Goal: Information Seeking & Learning: Learn about a topic

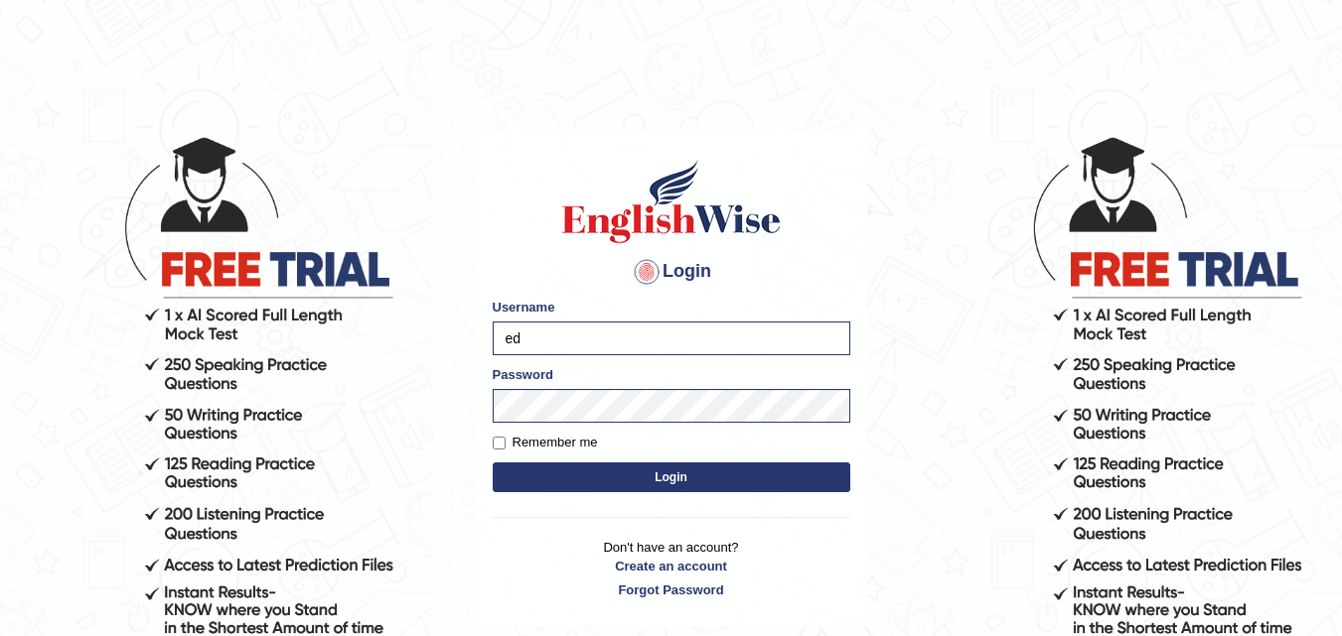
type input "e"
type input "karanvir_parramatta"
click at [601, 476] on button "Login" at bounding box center [671, 478] width 357 height 30
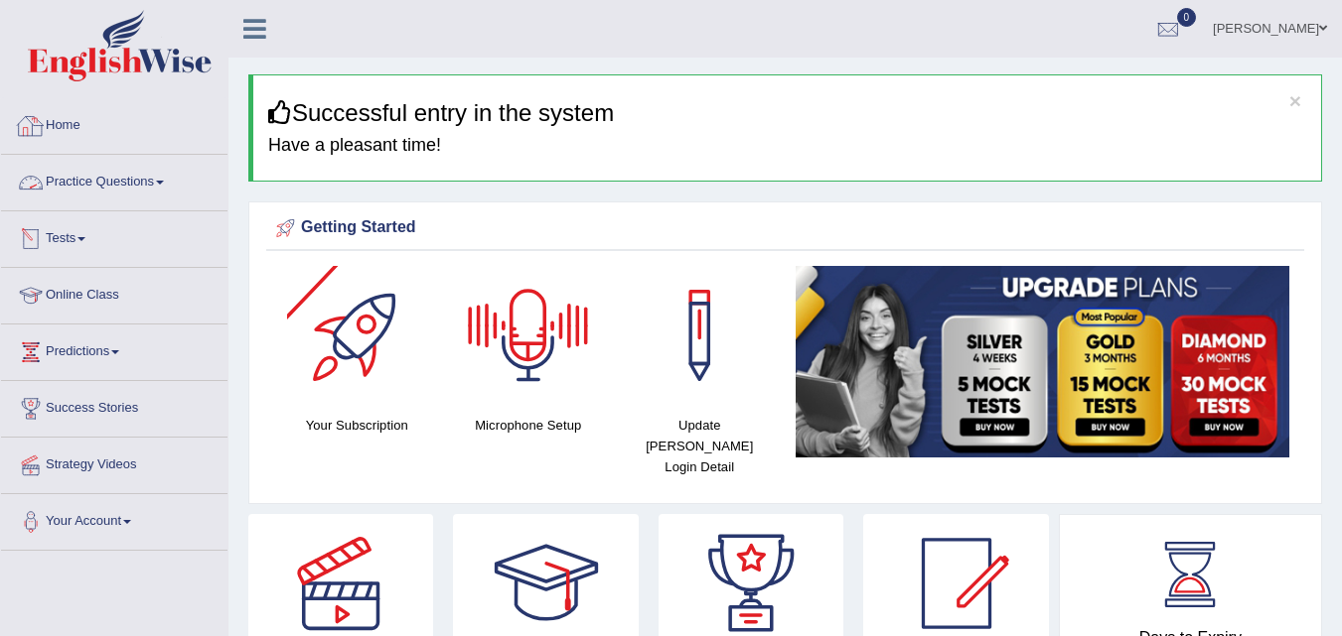
click at [103, 107] on link "Home" at bounding box center [114, 123] width 226 height 50
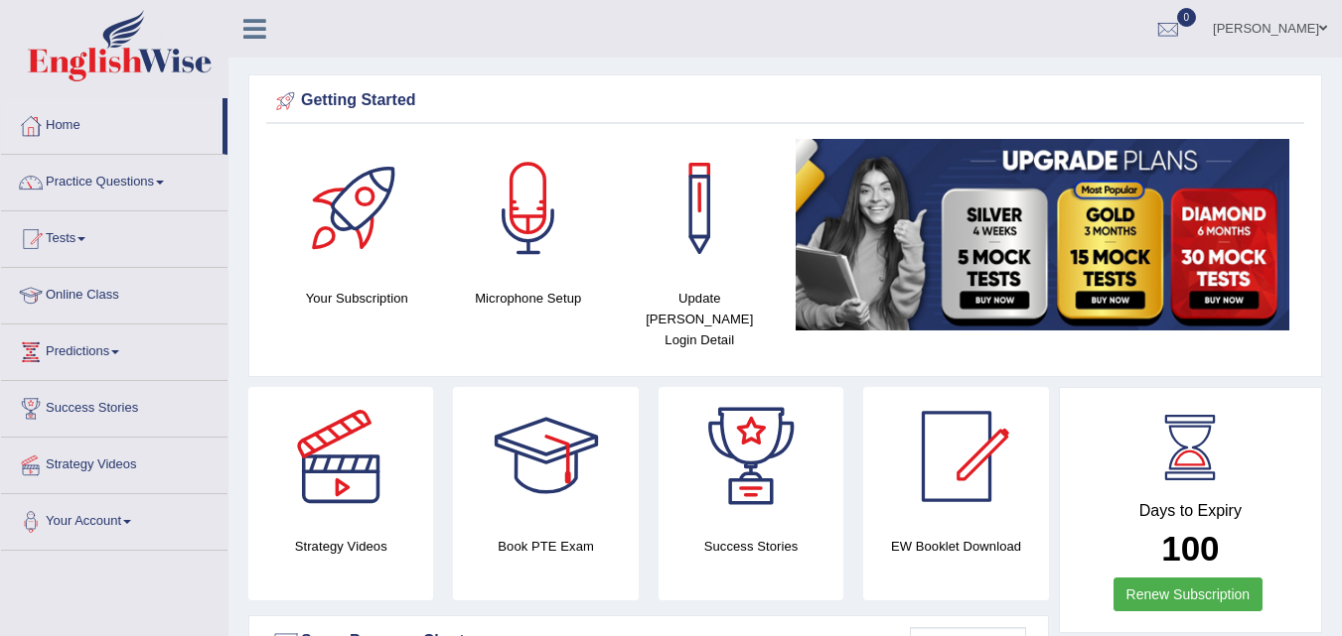
drag, startPoint x: 1355, startPoint y: 97, endPoint x: 1290, endPoint y: -86, distance: 195.0
click at [1290, 0] on html "Toggle navigation Home Practice Questions Speaking Practice Read Aloud Repeat S…" at bounding box center [671, 318] width 1342 height 636
click at [89, 182] on link "Practice Questions" at bounding box center [114, 180] width 226 height 50
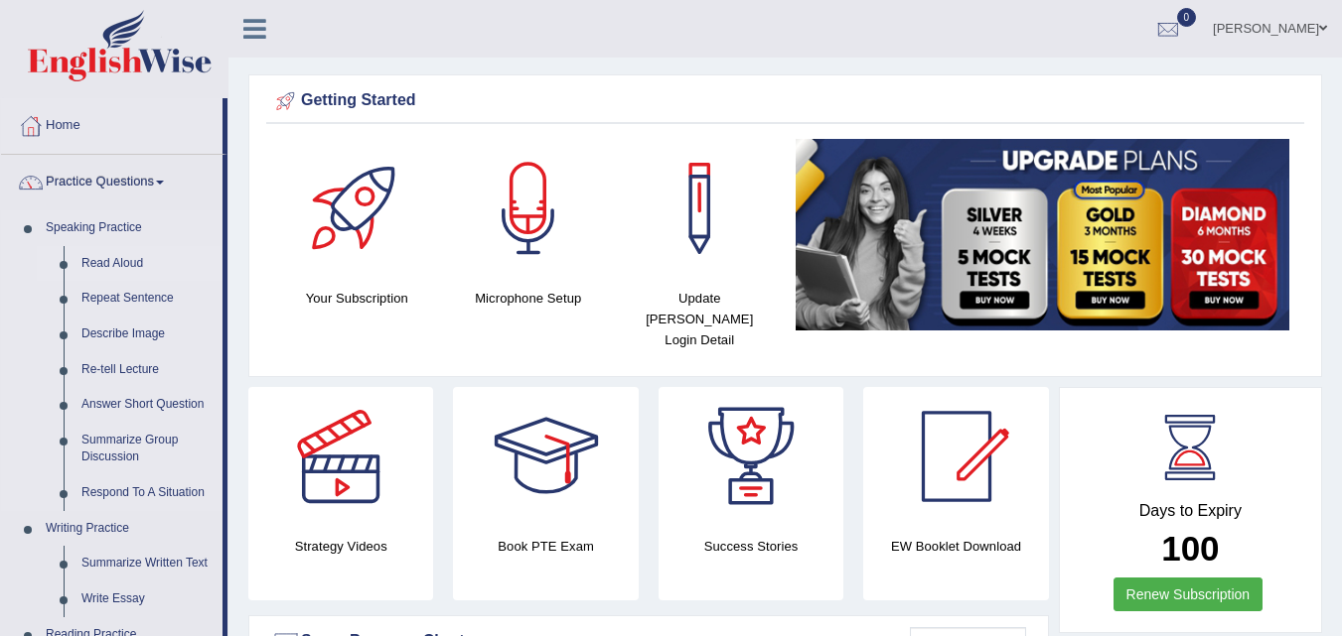
click at [115, 256] on link "Read Aloud" at bounding box center [147, 264] width 150 height 36
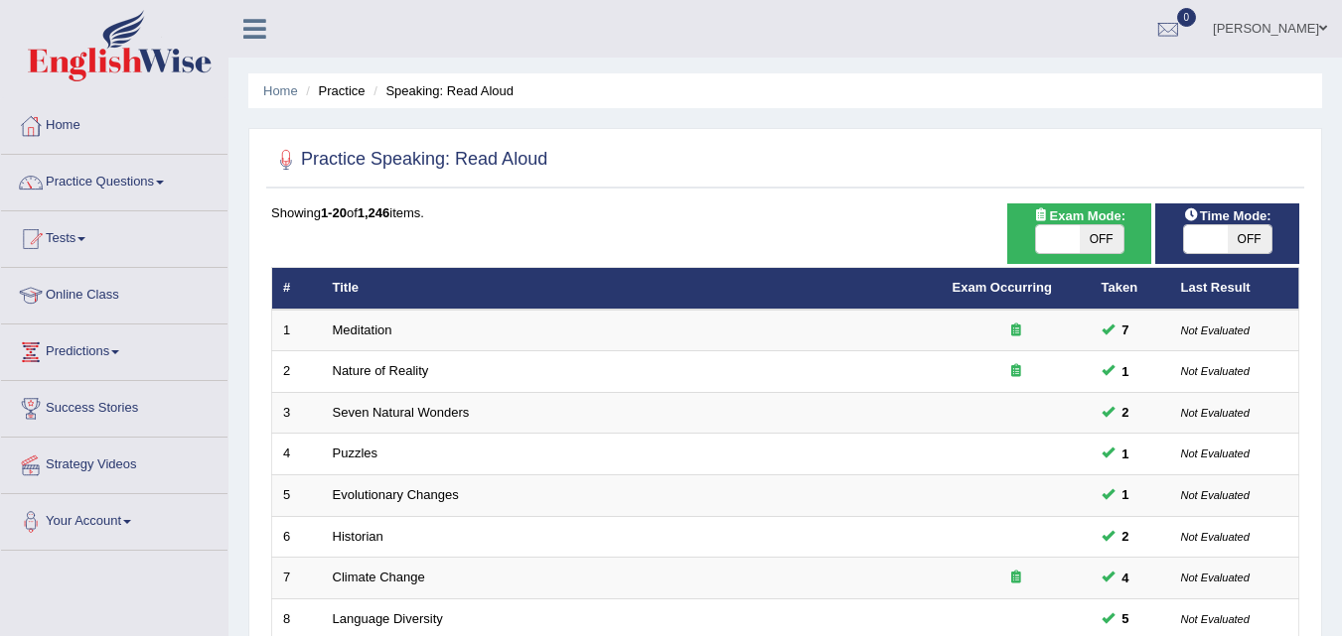
click at [1341, 85] on html "Toggle navigation Home Practice Questions Speaking Practice Read Aloud Repeat S…" at bounding box center [671, 318] width 1342 height 636
